Goal: Transaction & Acquisition: Book appointment/travel/reservation

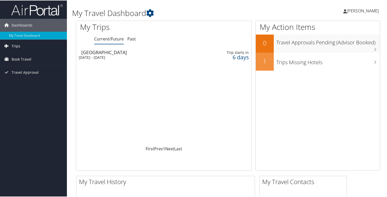
click at [16, 45] on span "Trips" at bounding box center [16, 45] width 9 height 13
click at [20, 80] on span "Book Travel" at bounding box center [22, 81] width 20 height 13
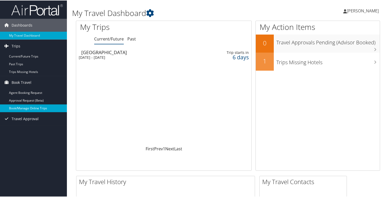
click at [26, 109] on link "Book/Manage Online Trips" at bounding box center [33, 108] width 67 height 8
